Goal: Information Seeking & Learning: Learn about a topic

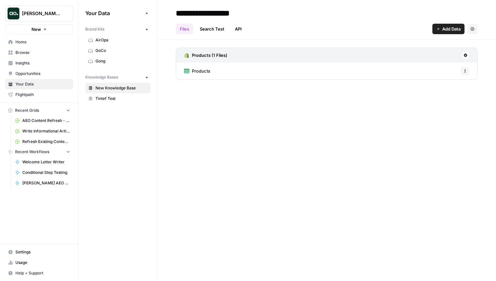
click at [60, 8] on button "[PERSON_NAME] testing" at bounding box center [39, 13] width 68 height 16
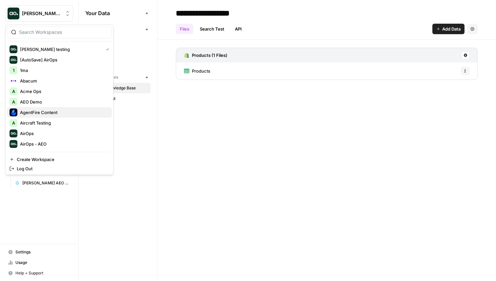
click at [40, 113] on span "AgentFire Content" at bounding box center [63, 112] width 87 height 7
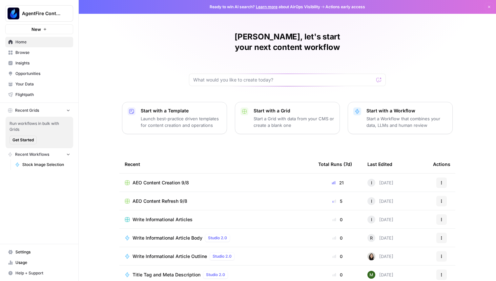
click at [32, 62] on span "Insights" at bounding box center [42, 63] width 55 height 6
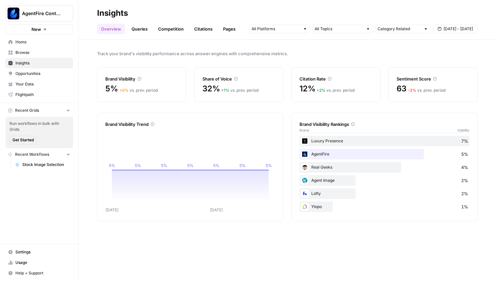
click at [233, 29] on link "Pages" at bounding box center [229, 29] width 20 height 10
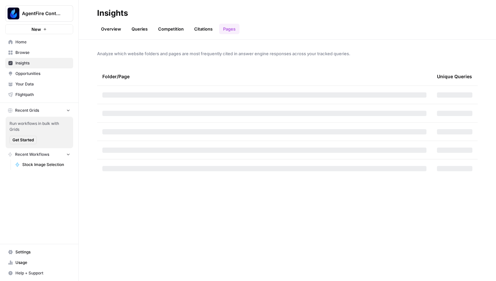
click at [137, 25] on link "Queries" at bounding box center [140, 29] width 24 height 10
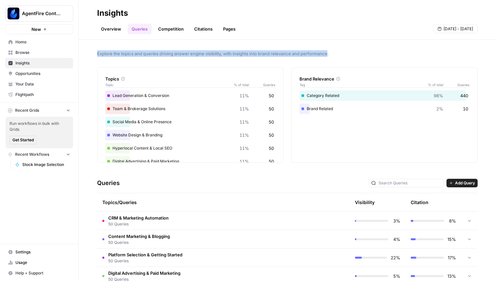
drag, startPoint x: 98, startPoint y: 52, endPoint x: 329, endPoint y: 54, distance: 231.3
click at [329, 54] on span "Explore the topics and queries driving answer engine visibility, with insights …" at bounding box center [287, 53] width 381 height 7
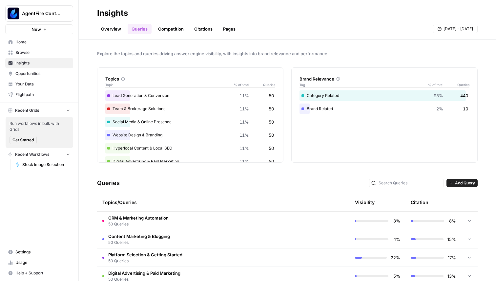
click at [336, 55] on span "Explore the topics and queries driving answer engine visibility, with insights …" at bounding box center [287, 53] width 381 height 7
click at [111, 28] on link "Overview" at bounding box center [111, 29] width 28 height 10
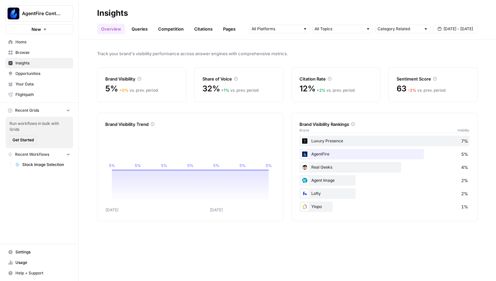
click at [136, 28] on link "Queries" at bounding box center [140, 29] width 24 height 10
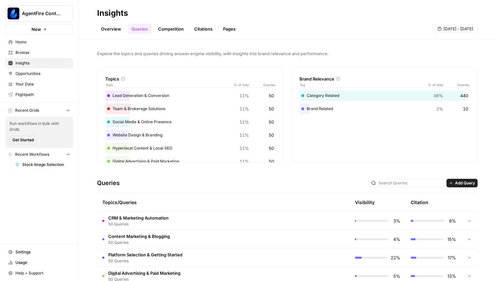
click at [164, 25] on link "Competition" at bounding box center [170, 29] width 33 height 10
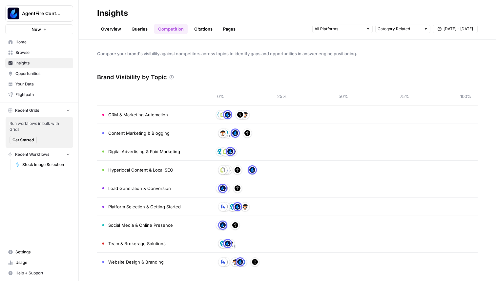
click at [172, 78] on icon at bounding box center [171, 77] width 5 height 5
click at [103, 27] on link "Overview" at bounding box center [111, 29] width 28 height 10
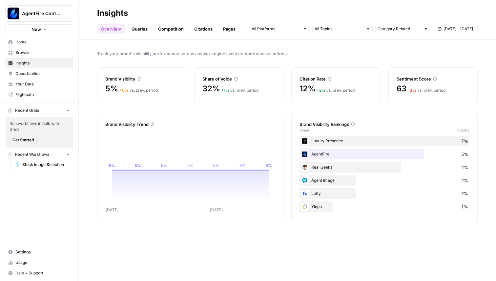
click at [333, 140] on div "Luxury Presence 7%" at bounding box center [385, 140] width 170 height 10
click at [331, 140] on div "Luxury Presence 7%" at bounding box center [385, 140] width 170 height 10
click at [338, 140] on div "Luxury Presence 7%" at bounding box center [385, 140] width 170 height 10
click at [138, 32] on link "Queries" at bounding box center [140, 29] width 24 height 10
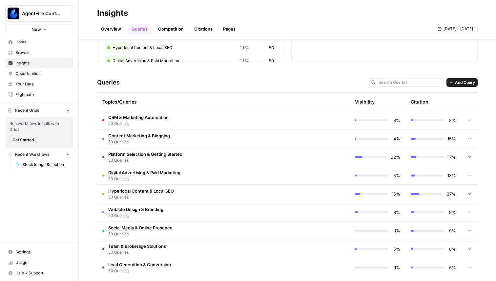
scroll to position [107, 0]
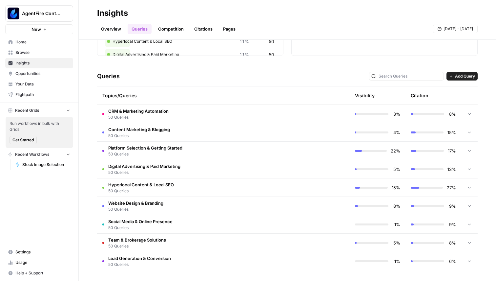
click at [156, 114] on span "50 Queries" at bounding box center [138, 117] width 60 height 6
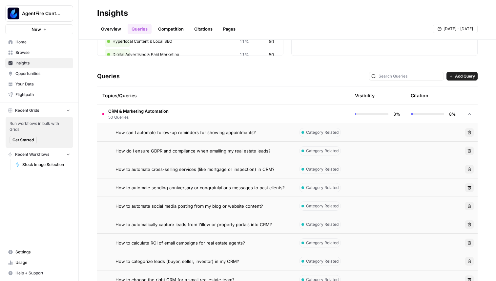
click at [161, 132] on span "How can I automate follow-up reminders for showing appointments?" at bounding box center [185, 132] width 140 height 7
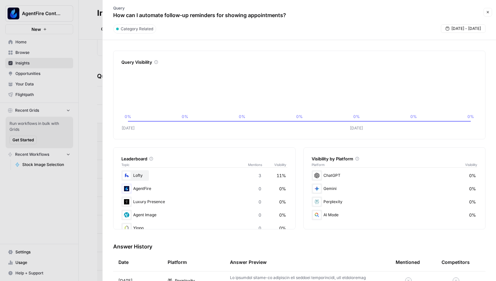
click at [488, 13] on icon "button" at bounding box center [488, 12] width 4 height 4
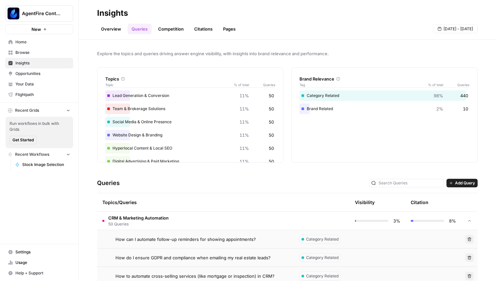
click at [68, 109] on icon "button" at bounding box center [68, 110] width 5 height 5
click at [70, 118] on icon "button" at bounding box center [68, 119] width 5 height 5
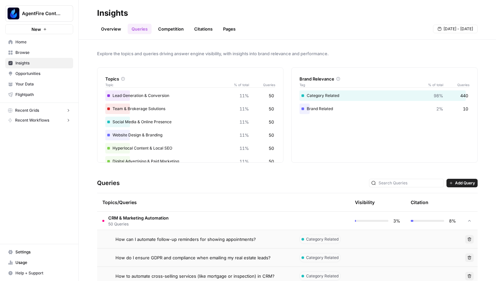
click at [172, 27] on link "Competition" at bounding box center [170, 29] width 33 height 10
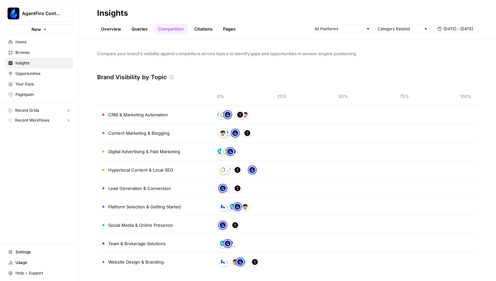
click at [134, 115] on span "CRM & Marketing Automation" at bounding box center [138, 114] width 60 height 7
click at [153, 123] on td "CRM & Marketing Automation" at bounding box center [153, 114] width 112 height 18
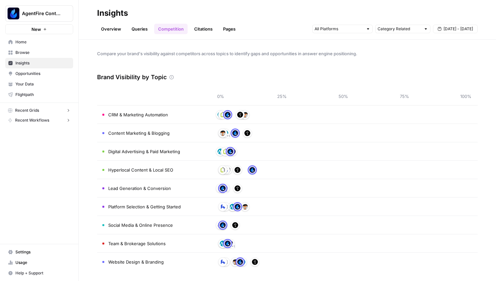
click at [152, 141] on td "Content Marketing & Blogging" at bounding box center [153, 133] width 112 height 18
click at [151, 166] on span "Hyperlocal Content & Local SEO" at bounding box center [140, 169] width 65 height 7
click at [151, 187] on span "Lead Generation & Conversion" at bounding box center [139, 188] width 63 height 7
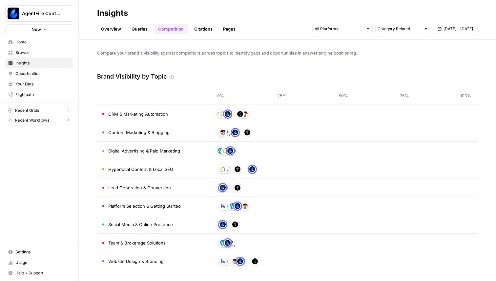
click at [206, 28] on link "Citations" at bounding box center [203, 29] width 26 height 10
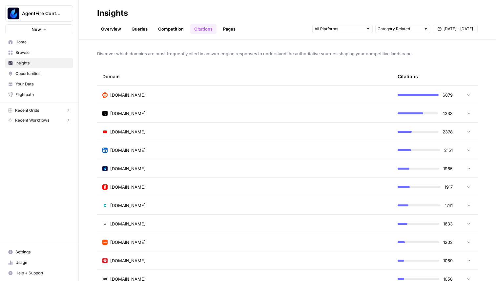
click at [223, 92] on div "reddit.com" at bounding box center [244, 95] width 285 height 7
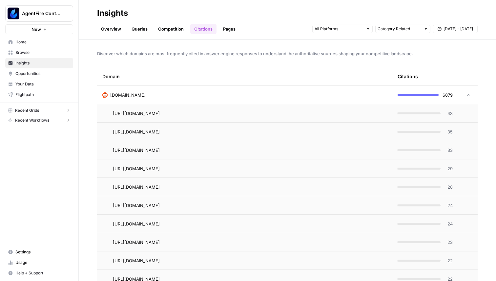
click at [223, 92] on div "reddit.com" at bounding box center [244, 95] width 285 height 7
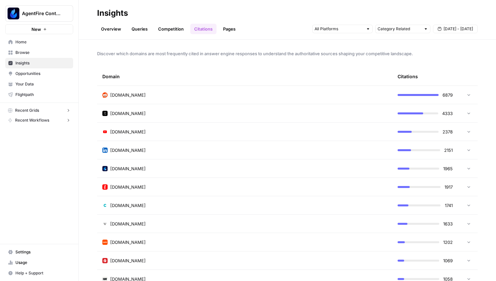
click at [351, 118] on td "luxurypresence.com" at bounding box center [244, 113] width 295 height 18
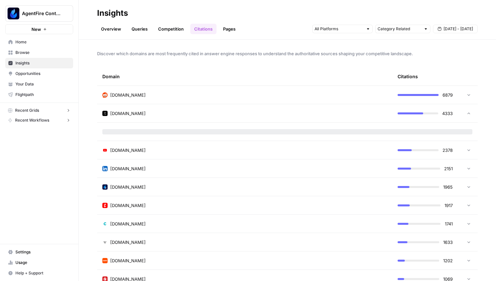
click at [351, 118] on td "luxurypresence.com" at bounding box center [244, 113] width 295 height 18
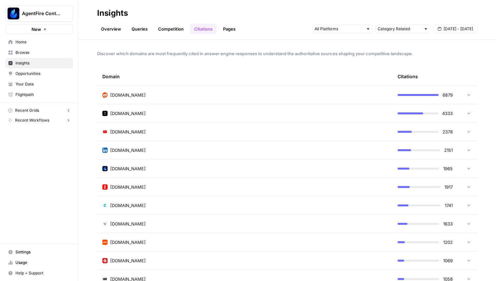
click at [231, 31] on link "Pages" at bounding box center [229, 29] width 20 height 10
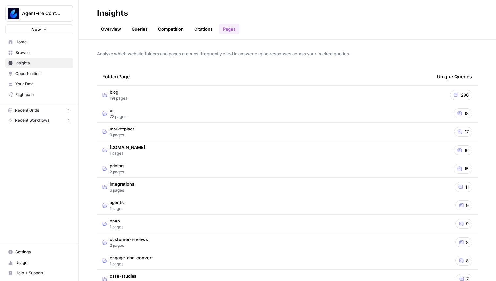
click at [114, 54] on span "Analyze which website folders and pages are most frequently cited in answer eng…" at bounding box center [287, 53] width 381 height 7
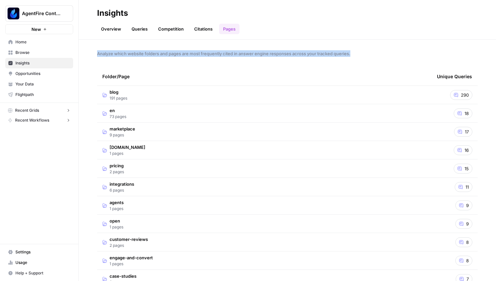
click at [114, 54] on span "Analyze which website folders and pages are most frequently cited in answer eng…" at bounding box center [287, 53] width 381 height 7
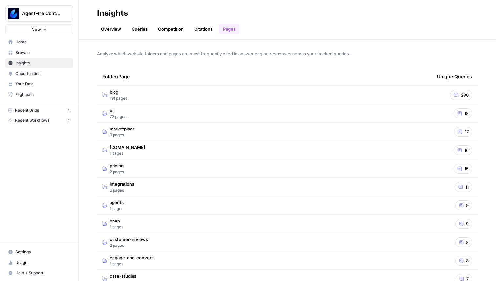
click at [146, 54] on span "Analyze which website folders and pages are most frequently cited in answer eng…" at bounding box center [287, 53] width 381 height 7
click at [204, 23] on div "Overview Queries Competition Citations Pages" at bounding box center [287, 26] width 381 height 16
click at [202, 30] on link "Citations" at bounding box center [203, 29] width 26 height 10
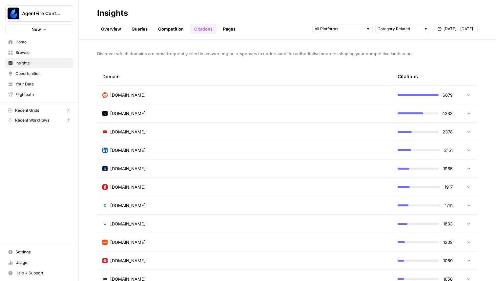
click at [228, 28] on link "Pages" at bounding box center [229, 29] width 20 height 10
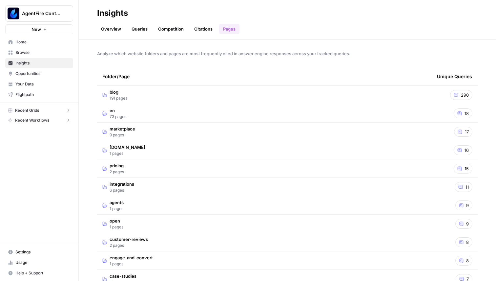
click at [134, 91] on td "blog 191 pages" at bounding box center [264, 95] width 335 height 18
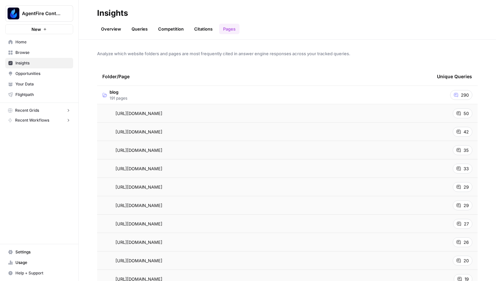
click at [171, 87] on td "blog 191 pages" at bounding box center [264, 95] width 335 height 18
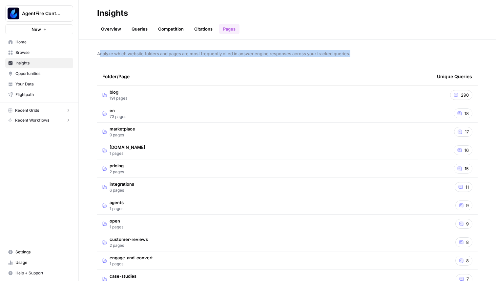
drag, startPoint x: 100, startPoint y: 53, endPoint x: 407, endPoint y: 51, distance: 307.1
click at [408, 52] on span "Analyze which website folders and pages are most frequently cited in answer eng…" at bounding box center [287, 53] width 381 height 7
click at [371, 50] on span "Analyze which website folders and pages are most frequently cited in answer eng…" at bounding box center [287, 53] width 381 height 7
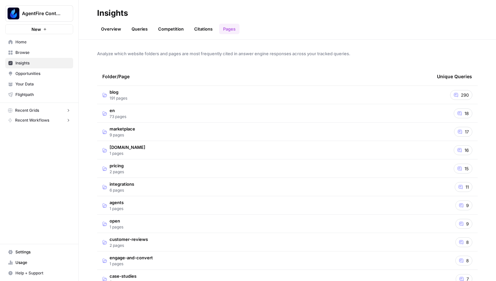
click at [165, 52] on span "Analyze which website folders and pages are most frequently cited in answer eng…" at bounding box center [287, 53] width 381 height 7
click at [457, 97] on div "290" at bounding box center [461, 95] width 22 height 10
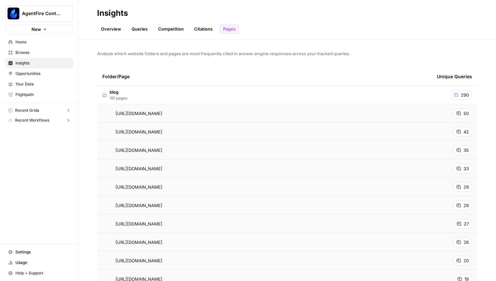
click at [457, 97] on div "290" at bounding box center [461, 95] width 22 height 10
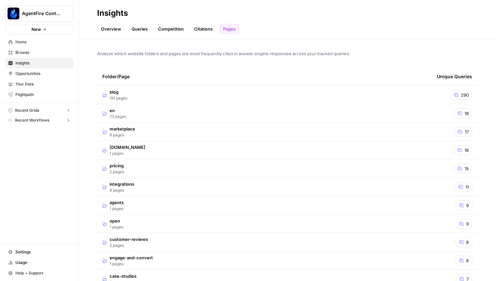
click at [457, 97] on div "290" at bounding box center [461, 95] width 22 height 10
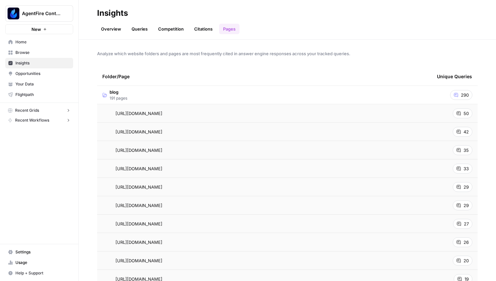
click at [388, 98] on td "blog 191 pages" at bounding box center [264, 95] width 335 height 18
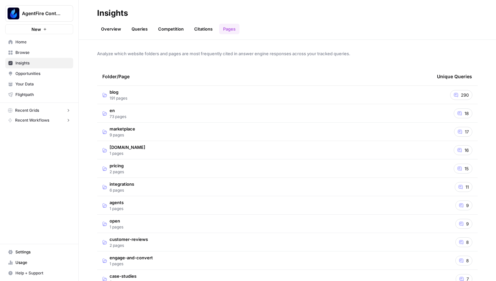
click at [127, 92] on span "blog" at bounding box center [119, 92] width 18 height 7
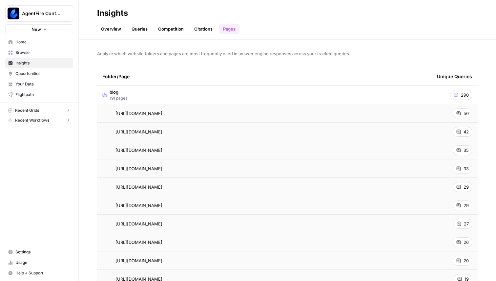
click at [129, 95] on td "blog 191 pages" at bounding box center [264, 95] width 335 height 18
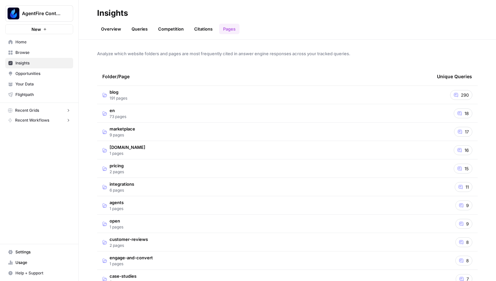
click at [127, 135] on span "9 pages" at bounding box center [123, 135] width 26 height 6
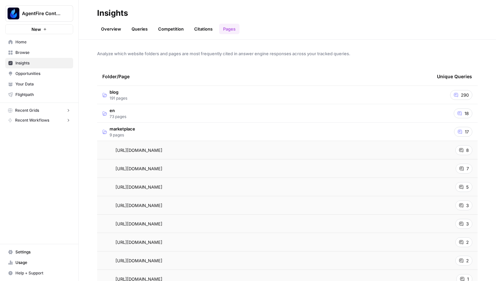
click at [138, 135] on td "marketplace 9 pages" at bounding box center [264, 131] width 335 height 18
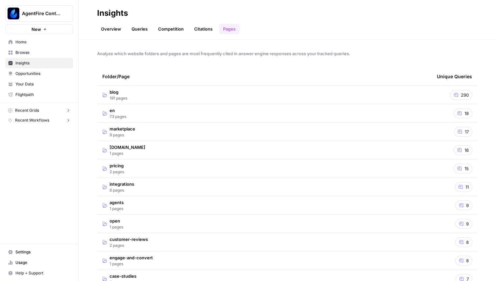
click at [141, 117] on td "en 73 pages" at bounding box center [264, 113] width 335 height 18
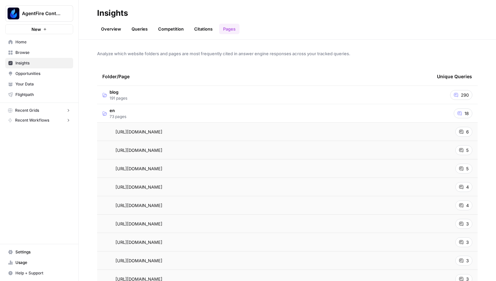
click at [141, 117] on td "en 73 pages" at bounding box center [264, 113] width 335 height 18
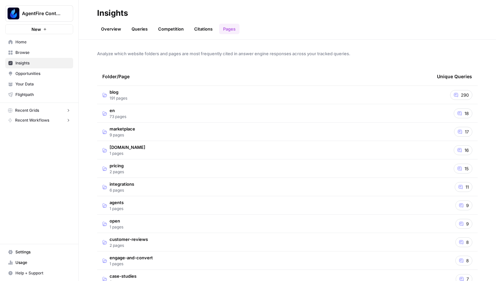
click at [112, 111] on span "en" at bounding box center [118, 110] width 17 height 7
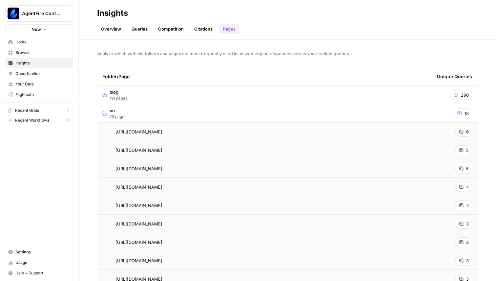
click at [141, 113] on td "en 73 pages" at bounding box center [264, 113] width 335 height 18
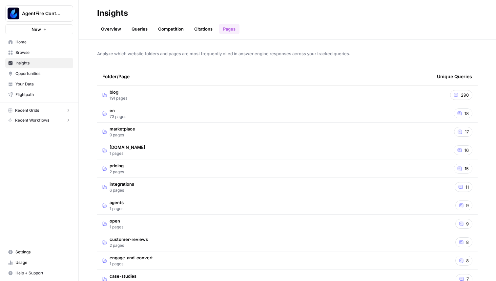
click at [185, 116] on td "en 73 pages" at bounding box center [264, 113] width 335 height 18
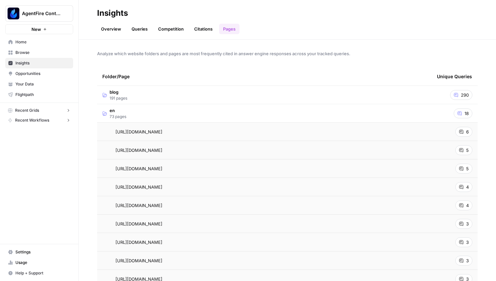
click at [185, 116] on td "en 73 pages" at bounding box center [264, 113] width 335 height 18
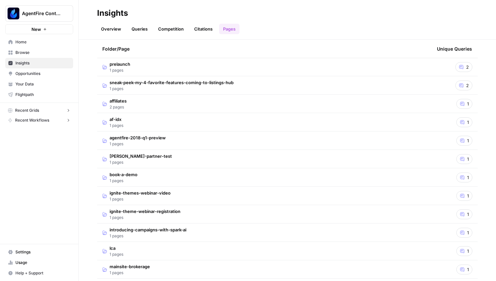
scroll to position [962, 0]
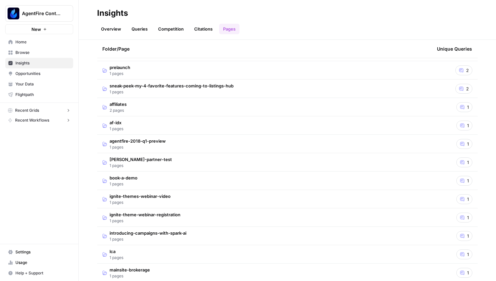
click at [136, 161] on span "alex-partner-test" at bounding box center [141, 159] width 62 height 7
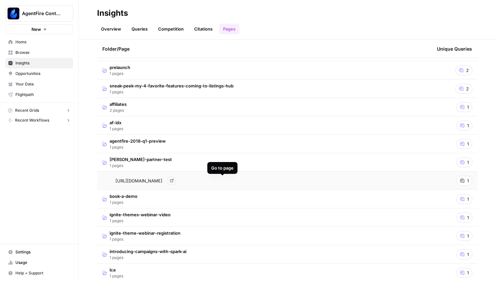
click at [174, 178] on icon "Go to page https://partners.agentfire.com/alex-partner-test/" at bounding box center [172, 180] width 4 height 4
click at [223, 152] on td "agentfire-2018-q1-preview 1 pages" at bounding box center [264, 144] width 335 height 18
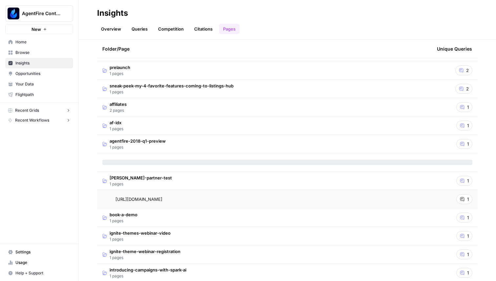
click at [214, 151] on td "agentfire-2018-q1-preview 1 pages" at bounding box center [264, 144] width 335 height 18
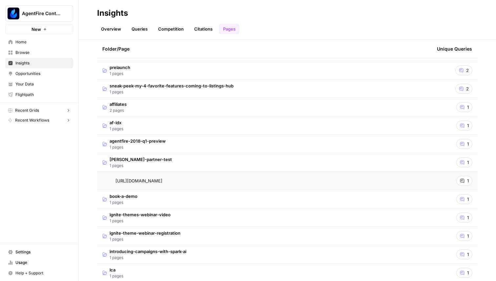
click at [195, 167] on td "alex-partner-test 1 pages" at bounding box center [264, 162] width 335 height 18
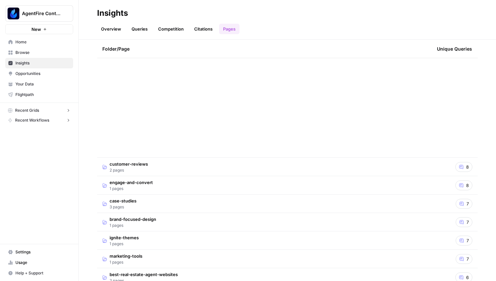
scroll to position [0, 0]
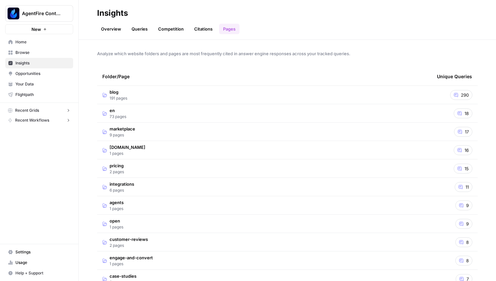
click at [201, 90] on td "blog 191 pages" at bounding box center [264, 95] width 335 height 18
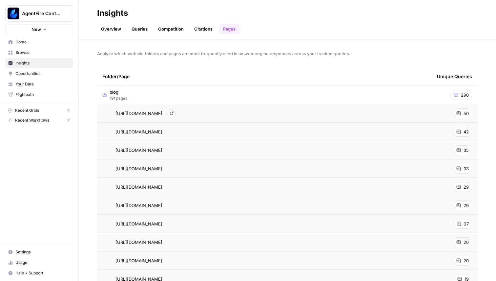
click at [160, 114] on span "[URL][DOMAIN_NAME]" at bounding box center [138, 113] width 47 height 7
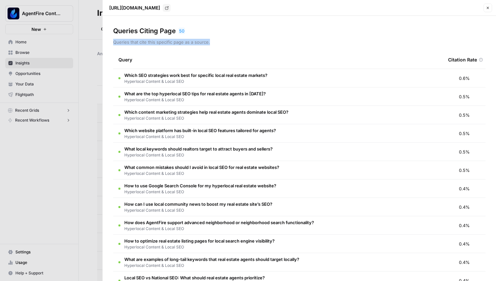
drag, startPoint x: 114, startPoint y: 41, endPoint x: 231, endPoint y: 41, distance: 117.1
click at [231, 41] on p "Queries that cite this specific page as a source." at bounding box center [299, 42] width 372 height 7
click at [228, 35] on div "Queries Citing Page 50" at bounding box center [299, 30] width 372 height 9
drag, startPoint x: 185, startPoint y: 29, endPoint x: 103, endPoint y: 31, distance: 82.0
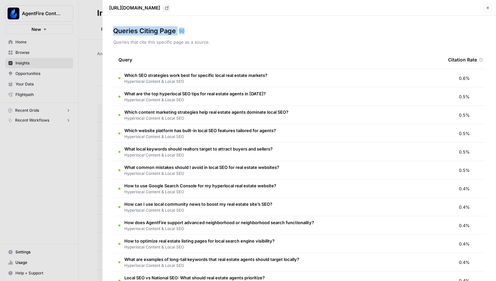
click at [103, 31] on div "Queries Citing Page 50 Queries that cite this specific page as a source. Query …" at bounding box center [299, 148] width 393 height 265
click at [212, 15] on header "https://agentfire.com/blog/local-seo-for-real-estate/ Go to page Close" at bounding box center [299, 8] width 393 height 16
click at [86, 43] on div at bounding box center [248, 140] width 496 height 281
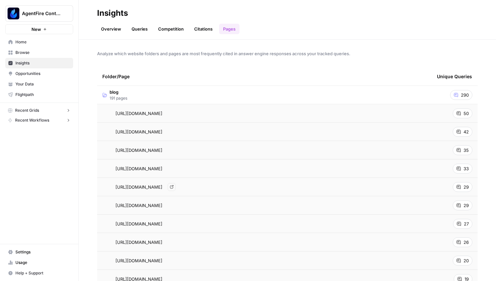
click at [261, 186] on div "https://agentfire.com/blog/top-crms-real-estate/ Go to page" at bounding box center [264, 187] width 324 height 8
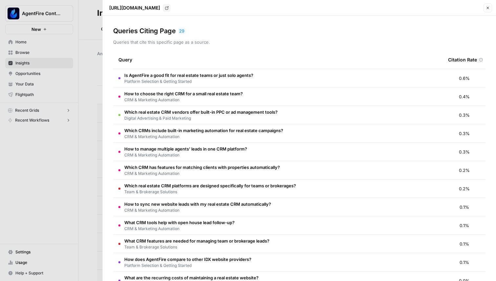
click at [328, 37] on div "Queries Citing Page 29 Queries that cite this specific page as a source." at bounding box center [299, 35] width 372 height 19
click at [91, 59] on div at bounding box center [248, 140] width 496 height 281
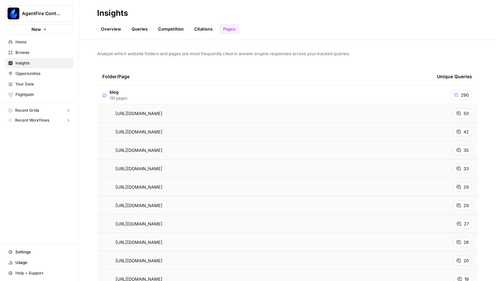
scroll to position [21, 0]
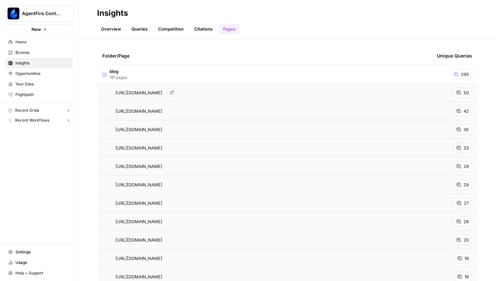
click at [173, 91] on icon "Go to page https://agentfire.com/blog/local-seo-for-real-estate/" at bounding box center [171, 92] width 3 height 3
click at [455, 92] on div "50" at bounding box center [463, 93] width 20 height 10
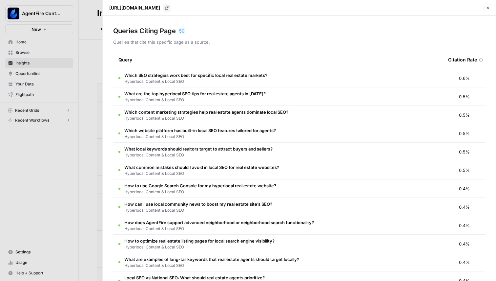
click at [270, 34] on div "Queries Citing Page 50" at bounding box center [299, 30] width 372 height 9
click at [171, 73] on span "Which SEO strategies work best for specific local real estate markets?" at bounding box center [195, 75] width 143 height 7
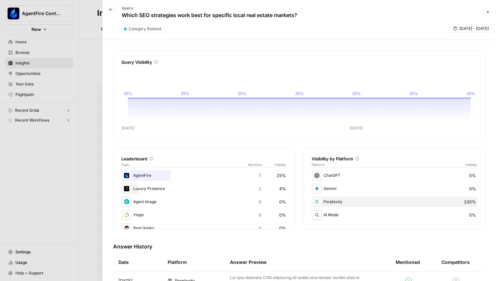
click at [112, 11] on button "Back" at bounding box center [111, 9] width 9 height 9
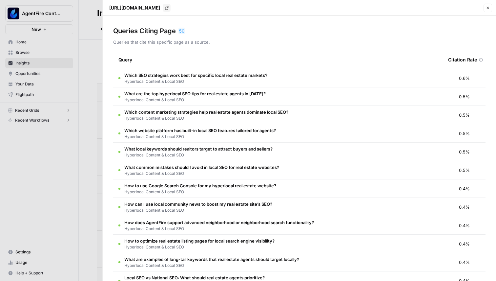
click at [91, 44] on div at bounding box center [248, 140] width 496 height 281
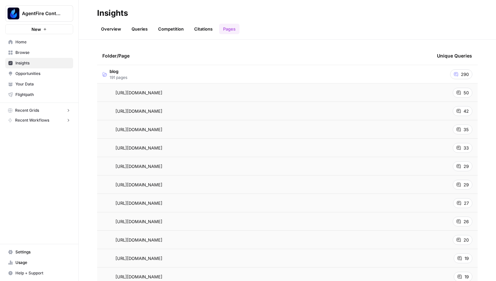
click at [183, 87] on td "[URL][DOMAIN_NAME]" at bounding box center [264, 92] width 335 height 18
click at [162, 93] on span "[URL][DOMAIN_NAME]" at bounding box center [138, 92] width 47 height 7
click at [326, 88] on td "[URL][DOMAIN_NAME] Go to page" at bounding box center [264, 92] width 335 height 18
click at [231, 77] on td "blog 191 pages" at bounding box center [264, 74] width 335 height 18
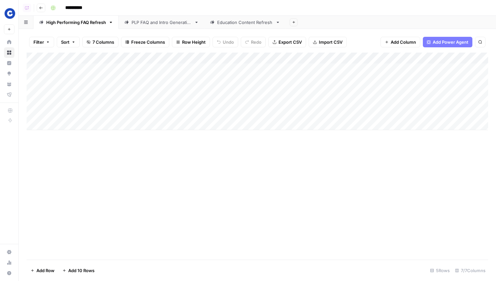
click at [160, 16] on link "PLP FAQ and Intro Generation" at bounding box center [162, 22] width 86 height 13
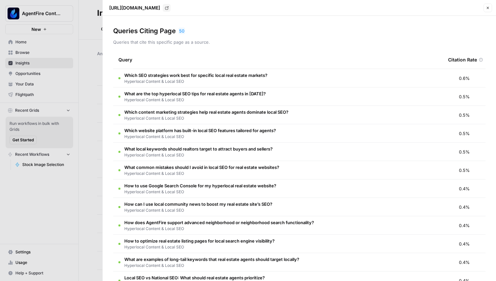
click at [489, 9] on icon "button" at bounding box center [488, 8] width 4 height 4
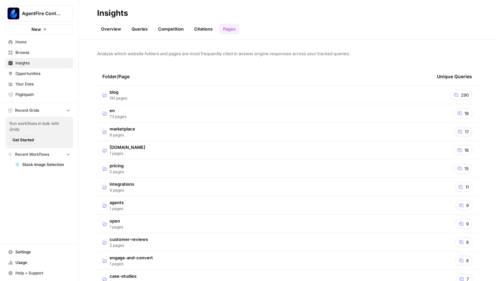
click at [131, 94] on td "blog 191 pages" at bounding box center [264, 95] width 335 height 18
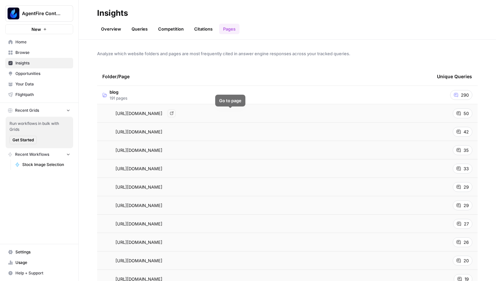
click at [416, 107] on td "[URL][DOMAIN_NAME] Go to page" at bounding box center [264, 113] width 335 height 18
click at [149, 112] on span "[URL][DOMAIN_NAME]" at bounding box center [138, 113] width 47 height 7
click at [467, 116] on span "50" at bounding box center [466, 113] width 5 height 7
click at [466, 148] on span "35" at bounding box center [466, 150] width 5 height 7
click at [458, 95] on div "290" at bounding box center [461, 95] width 22 height 10
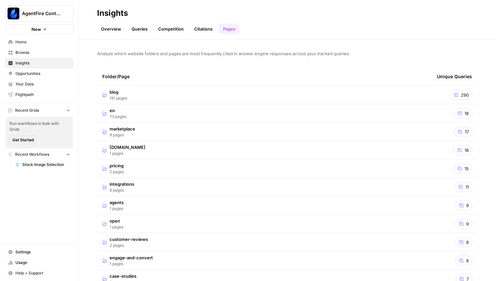
click at [458, 95] on div "290" at bounding box center [461, 95] width 22 height 10
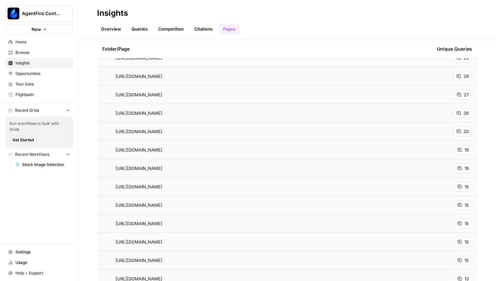
scroll to position [135, 0]
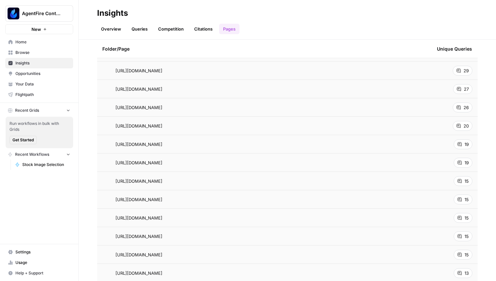
click at [164, 172] on td "[URL][DOMAIN_NAME]" at bounding box center [264, 181] width 335 height 18
click at [162, 180] on span "[URL][DOMAIN_NAME]" at bounding box center [138, 180] width 47 height 7
click at [466, 181] on span "15" at bounding box center [467, 180] width 4 height 7
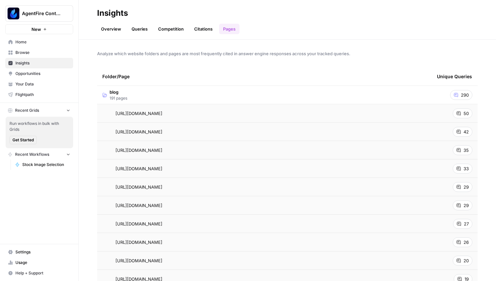
click at [20, 12] on button "AgentFire Content" at bounding box center [39, 13] width 68 height 16
click at [147, 23] on div "Overview Queries Competition Citations Pages" at bounding box center [287, 26] width 381 height 16
click at [141, 32] on link "Queries" at bounding box center [140, 29] width 24 height 10
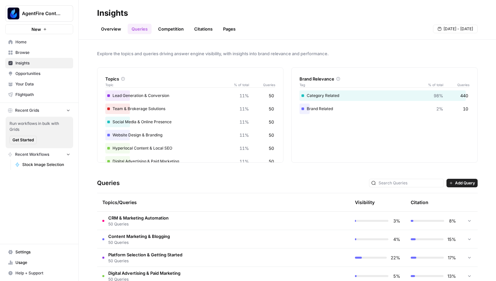
click at [228, 29] on link "Pages" at bounding box center [229, 29] width 20 height 10
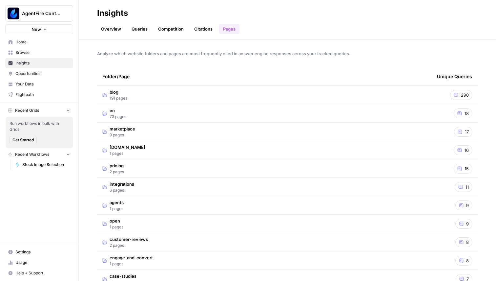
click at [183, 92] on td "blog 191 pages" at bounding box center [264, 95] width 335 height 18
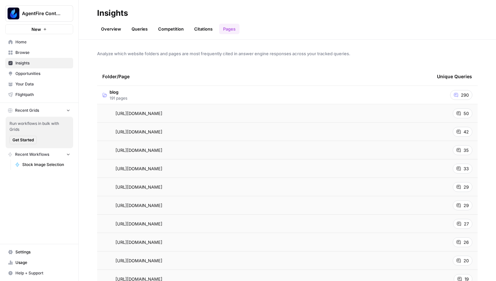
click at [466, 110] on span "50" at bounding box center [466, 113] width 5 height 7
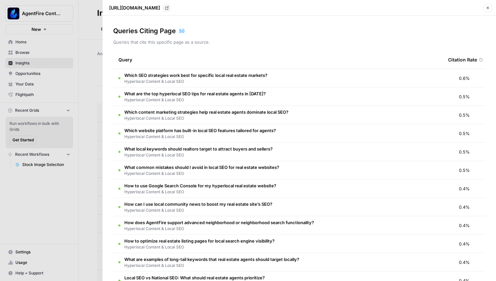
drag, startPoint x: 125, startPoint y: 43, endPoint x: 174, endPoint y: 43, distance: 49.2
click at [174, 43] on p "Queries that cite this specific page as a source." at bounding box center [299, 42] width 372 height 7
click at [176, 43] on p "Queries that cite this specific page as a source." at bounding box center [299, 42] width 372 height 7
click at [233, 43] on p "Queries that cite this specific page as a source." at bounding box center [299, 42] width 372 height 7
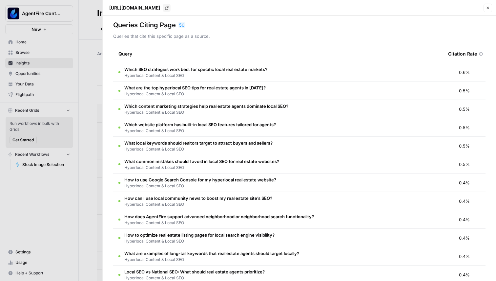
scroll to position [10, 0]
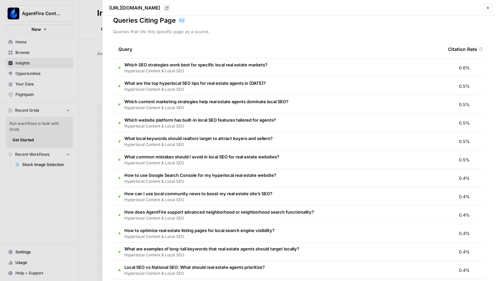
click at [212, 68] on span "Hyperlocal Content & Local SEO" at bounding box center [195, 71] width 143 height 6
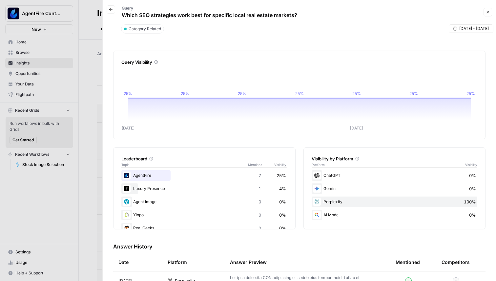
click at [110, 10] on icon "button" at bounding box center [110, 9] width 3 height 3
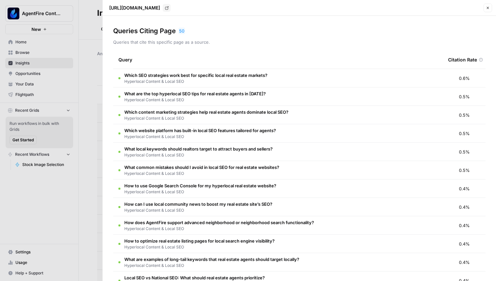
click at [97, 32] on div at bounding box center [248, 140] width 496 height 281
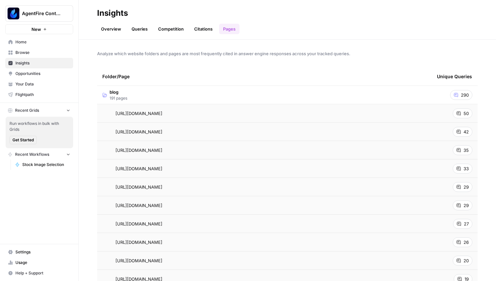
click at [142, 25] on link "Queries" at bounding box center [140, 29] width 24 height 10
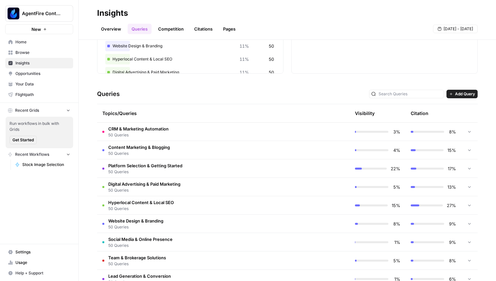
scroll to position [95, 0]
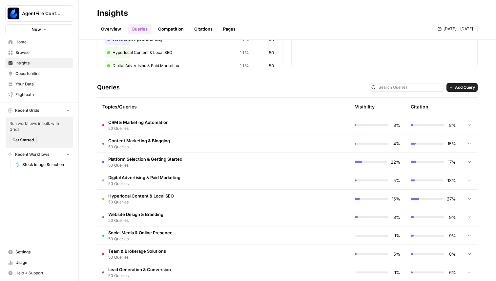
click at [476, 122] on td at bounding box center [469, 125] width 16 height 18
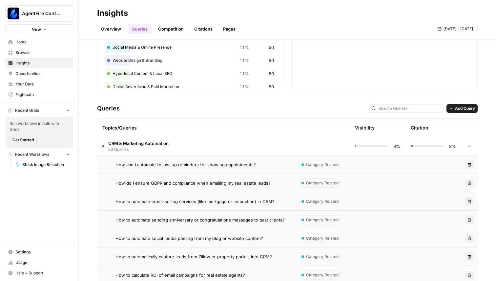
scroll to position [72, 0]
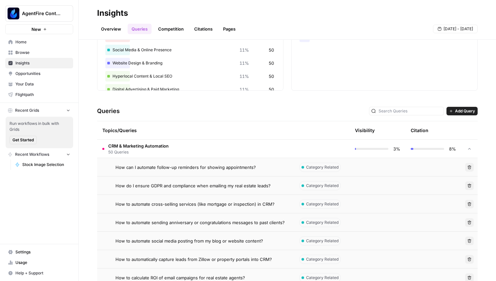
click at [470, 147] on icon at bounding box center [469, 148] width 5 height 5
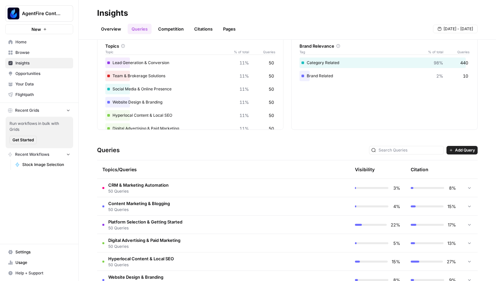
scroll to position [0, 0]
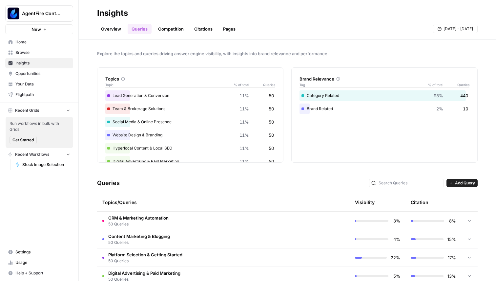
click at [138, 212] on td "CRM & Marketing Automation 50 Queries" at bounding box center [195, 220] width 197 height 18
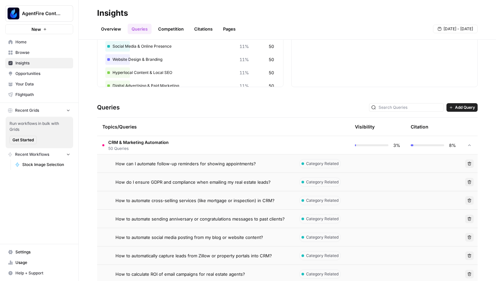
scroll to position [78, 0]
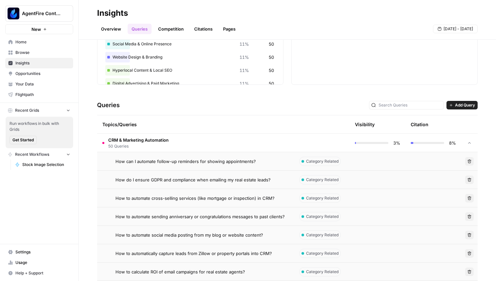
click at [379, 185] on td at bounding box center [378, 179] width 56 height 18
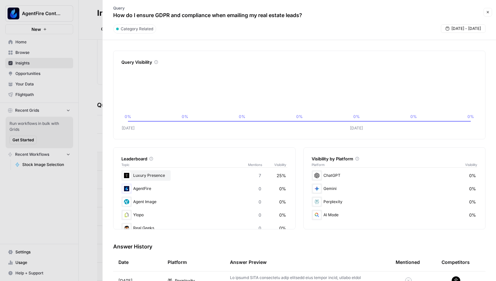
click at [483, 14] on div "Query How do I ensure GDPR and compliance when emailing my real estate leads? C…" at bounding box center [299, 12] width 385 height 19
click at [487, 12] on icon "button" at bounding box center [488, 12] width 4 height 4
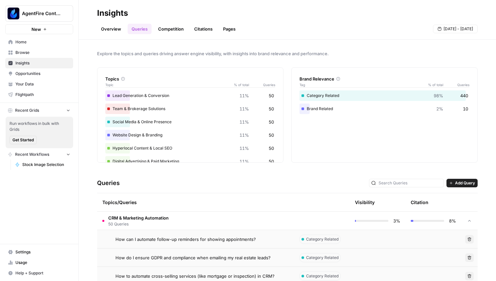
click at [225, 32] on link "Pages" at bounding box center [229, 29] width 20 height 10
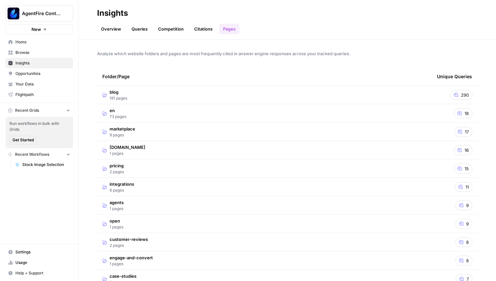
click at [193, 97] on td "blog 191 pages" at bounding box center [264, 95] width 335 height 18
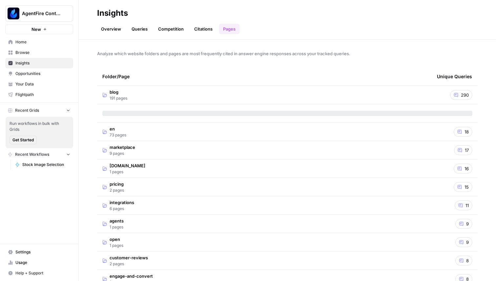
click at [440, 137] on td "18" at bounding box center [455, 131] width 46 height 18
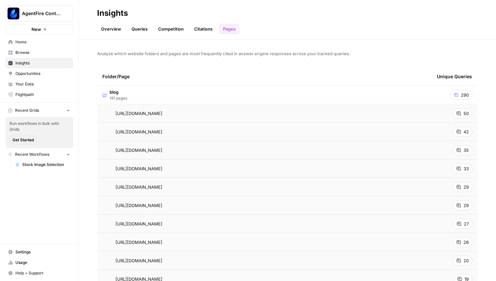
click at [460, 132] on icon at bounding box center [459, 132] width 4 height 4
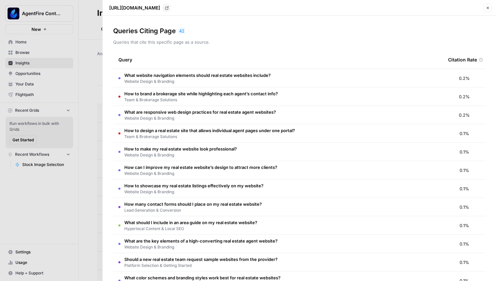
click at [361, 72] on td "What website navigation elements should real estate websites include? Website D…" at bounding box center [278, 78] width 330 height 18
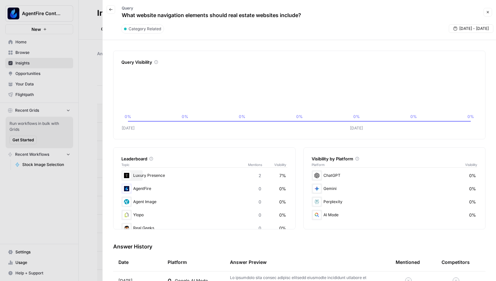
click at [110, 8] on icon "button" at bounding box center [111, 10] width 4 height 4
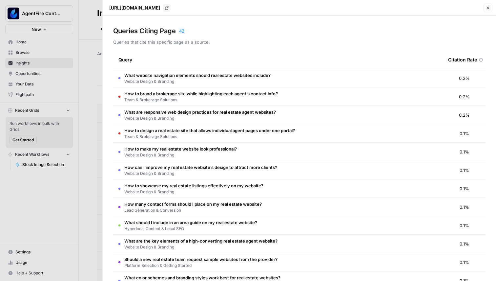
click at [481, 61] on icon at bounding box center [481, 60] width 4 height 4
click at [481, 59] on icon at bounding box center [481, 60] width 4 height 4
